Goal: Find specific page/section: Find specific page/section

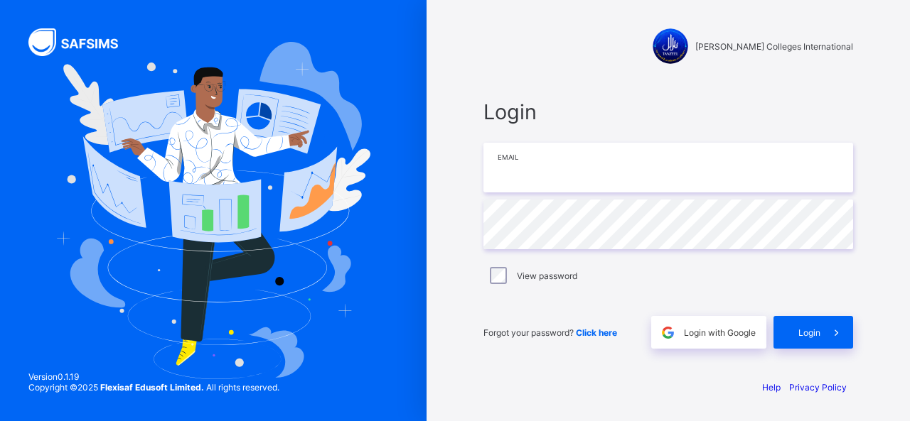
type input "**********"
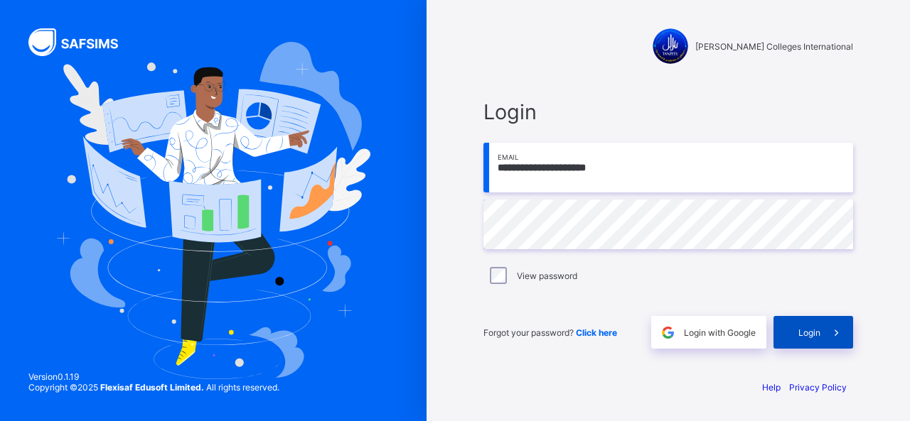
click at [833, 328] on icon at bounding box center [836, 333] width 15 height 14
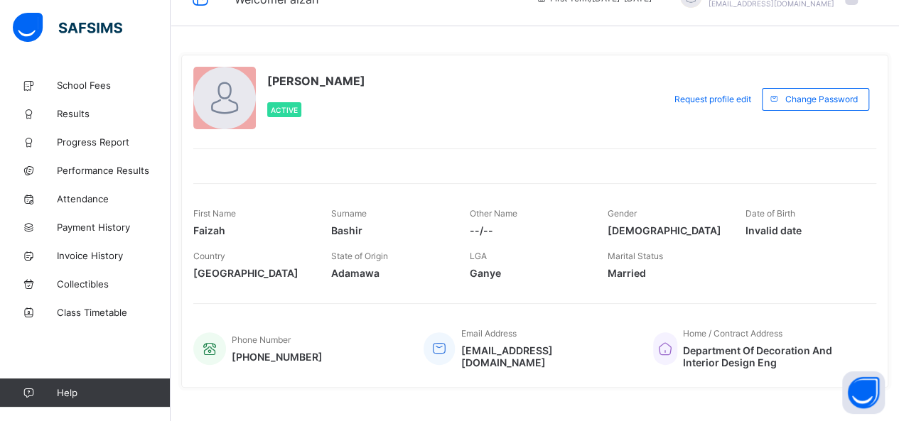
scroll to position [48, 0]
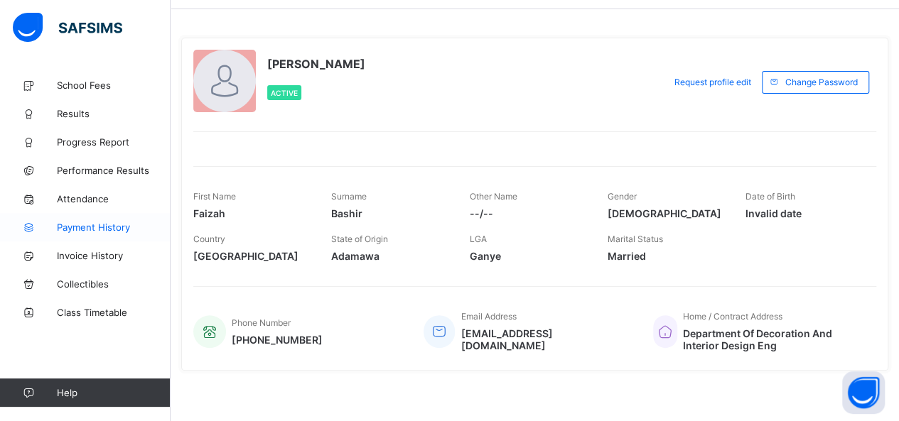
click at [30, 227] on icon at bounding box center [28, 227] width 57 height 11
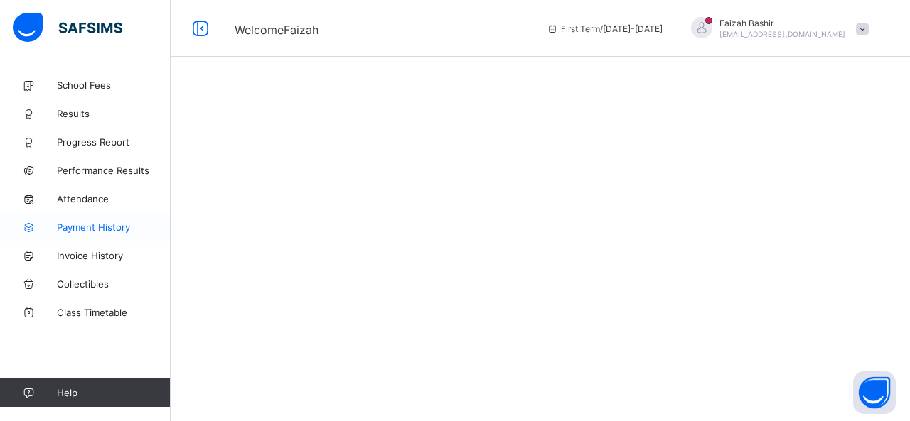
click at [30, 227] on icon at bounding box center [28, 227] width 57 height 11
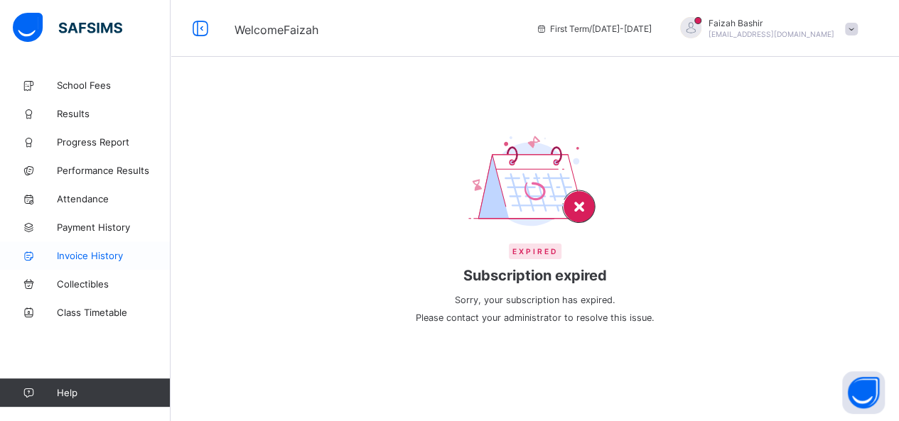
click at [94, 254] on span "Invoice History" at bounding box center [114, 255] width 114 height 11
click at [75, 85] on span "School Fees" at bounding box center [114, 85] width 114 height 11
click at [74, 85] on span "School Fees" at bounding box center [114, 85] width 114 height 11
